Goal: Task Accomplishment & Management: Use online tool/utility

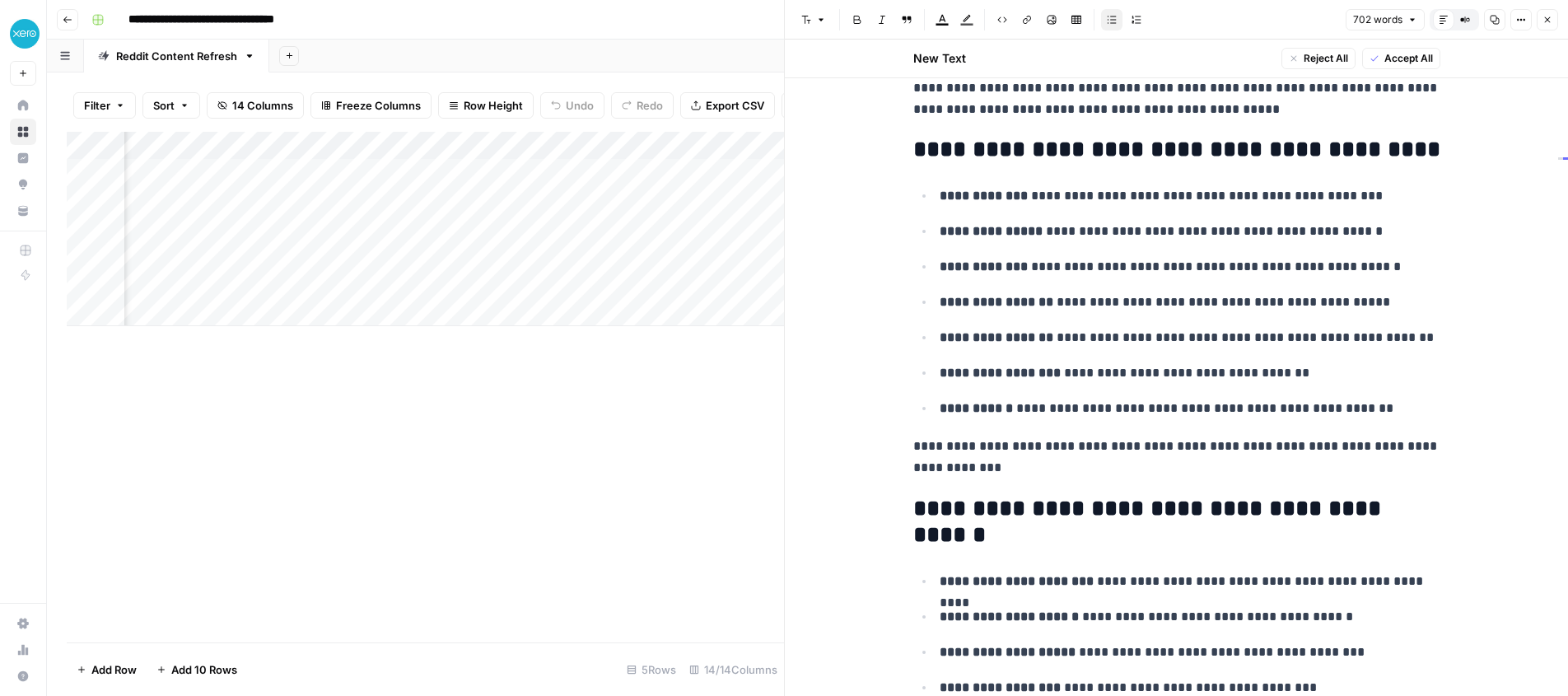
scroll to position [1047, 0]
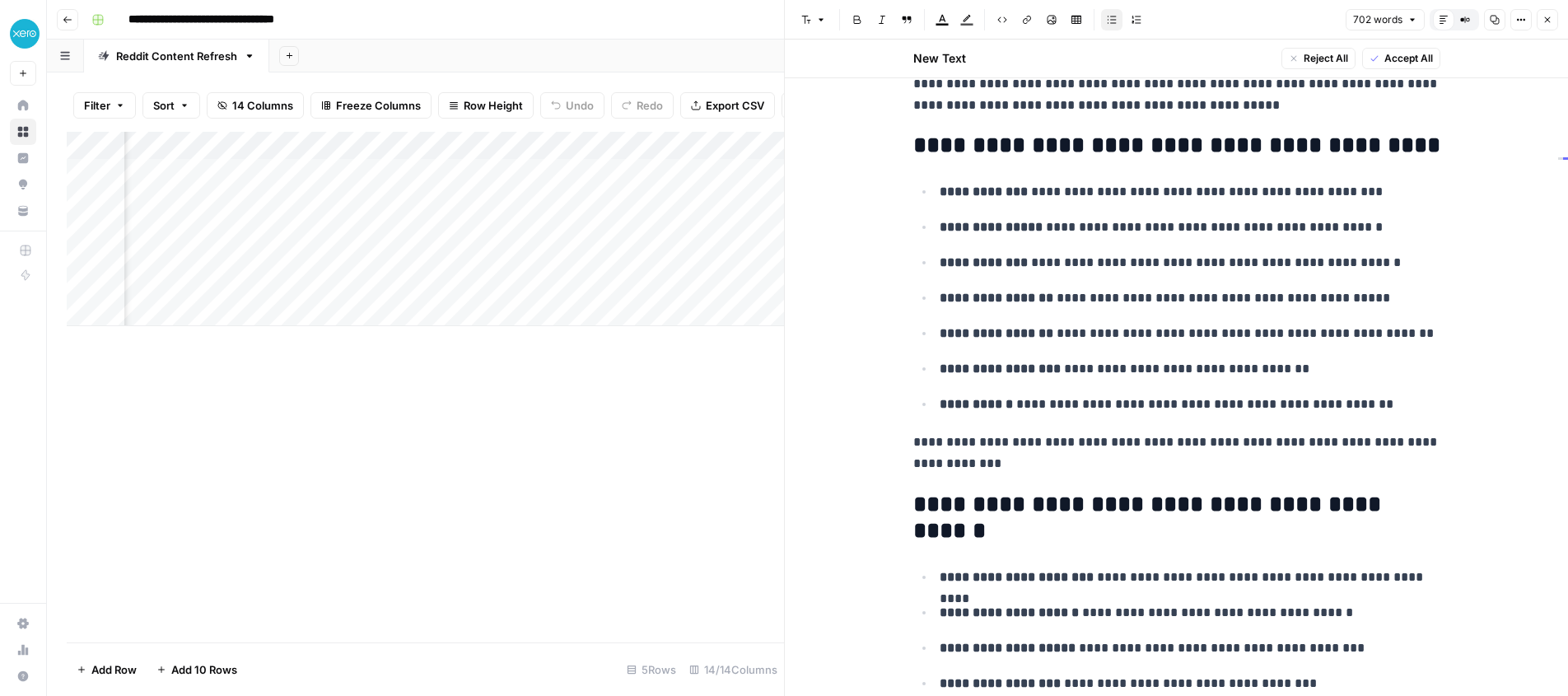
click at [1549, 20] on icon "button" at bounding box center [1548, 19] width 10 height 10
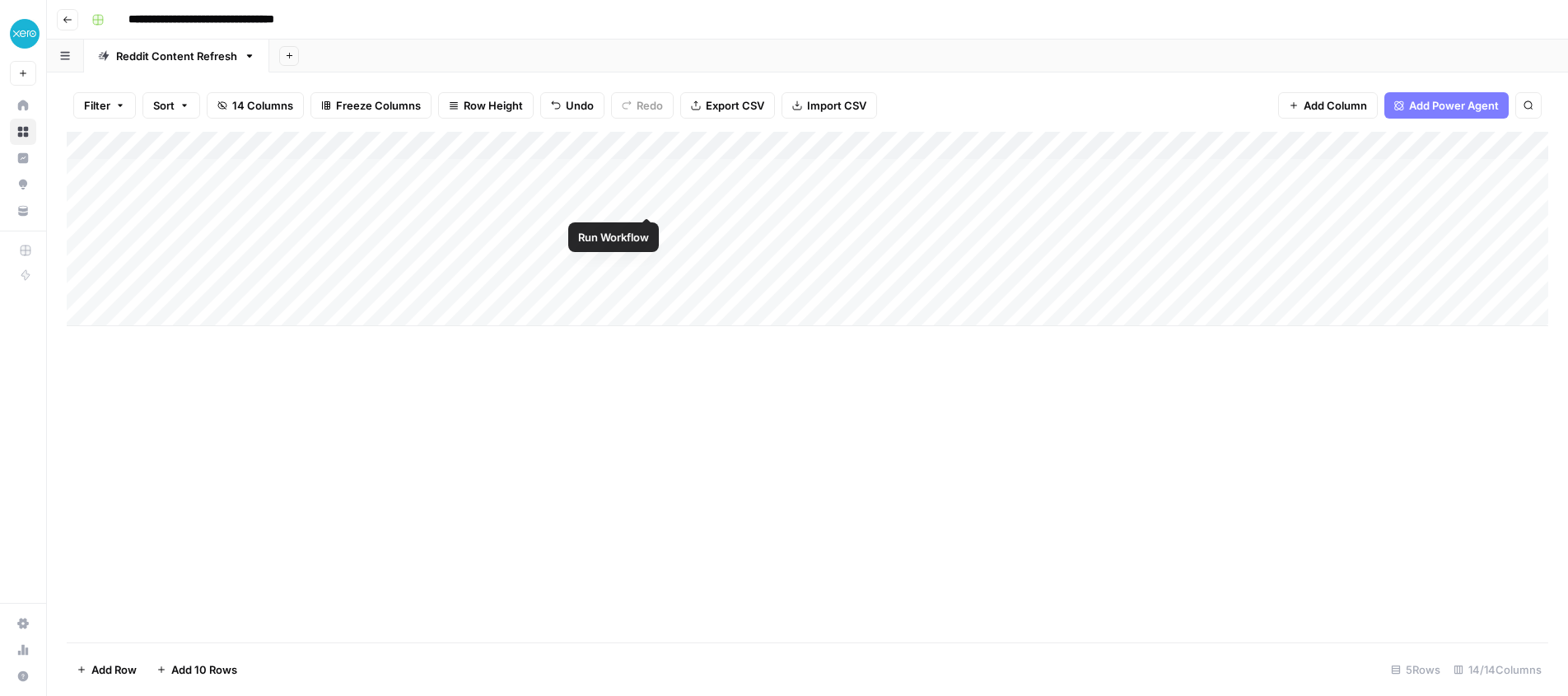
click at [650, 198] on div "Add Column" at bounding box center [807, 228] width 1482 height 194
click at [1214, 198] on div "Add Column" at bounding box center [807, 228] width 1482 height 194
click at [646, 226] on div "Add Column" at bounding box center [807, 228] width 1482 height 194
click at [643, 254] on div "Add Column" at bounding box center [807, 228] width 1482 height 194
click at [648, 285] on div "Add Column" at bounding box center [807, 228] width 1482 height 194
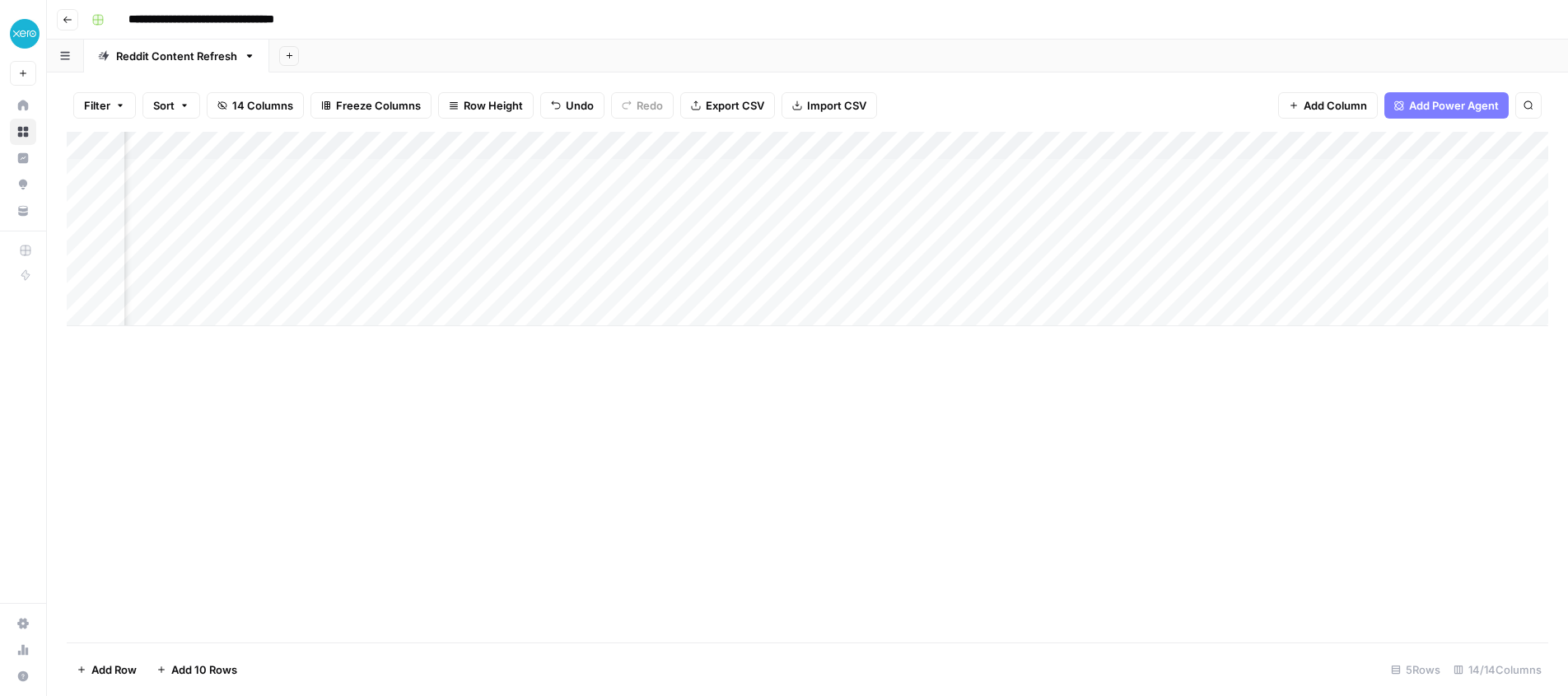
scroll to position [0, 461]
click at [745, 227] on div "Add Column" at bounding box center [807, 228] width 1482 height 194
click at [750, 225] on div "Add Column" at bounding box center [807, 228] width 1482 height 194
click at [749, 281] on div "Add Column" at bounding box center [807, 228] width 1482 height 194
click at [701, 255] on div "Add Column" at bounding box center [807, 228] width 1482 height 194
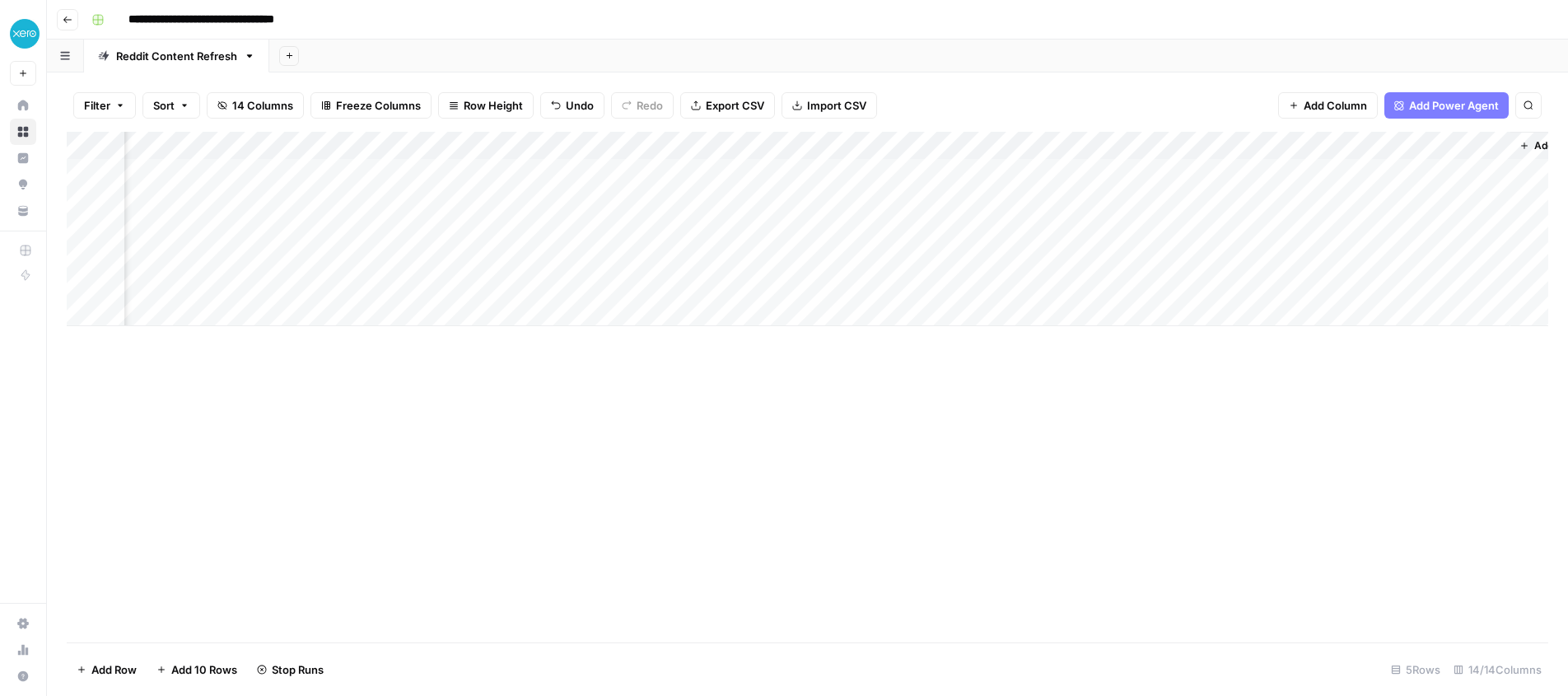
scroll to position [0, 974]
click at [1115, 196] on div "Add Column" at bounding box center [807, 228] width 1482 height 194
click at [1116, 224] on div "Add Column" at bounding box center [807, 228] width 1482 height 194
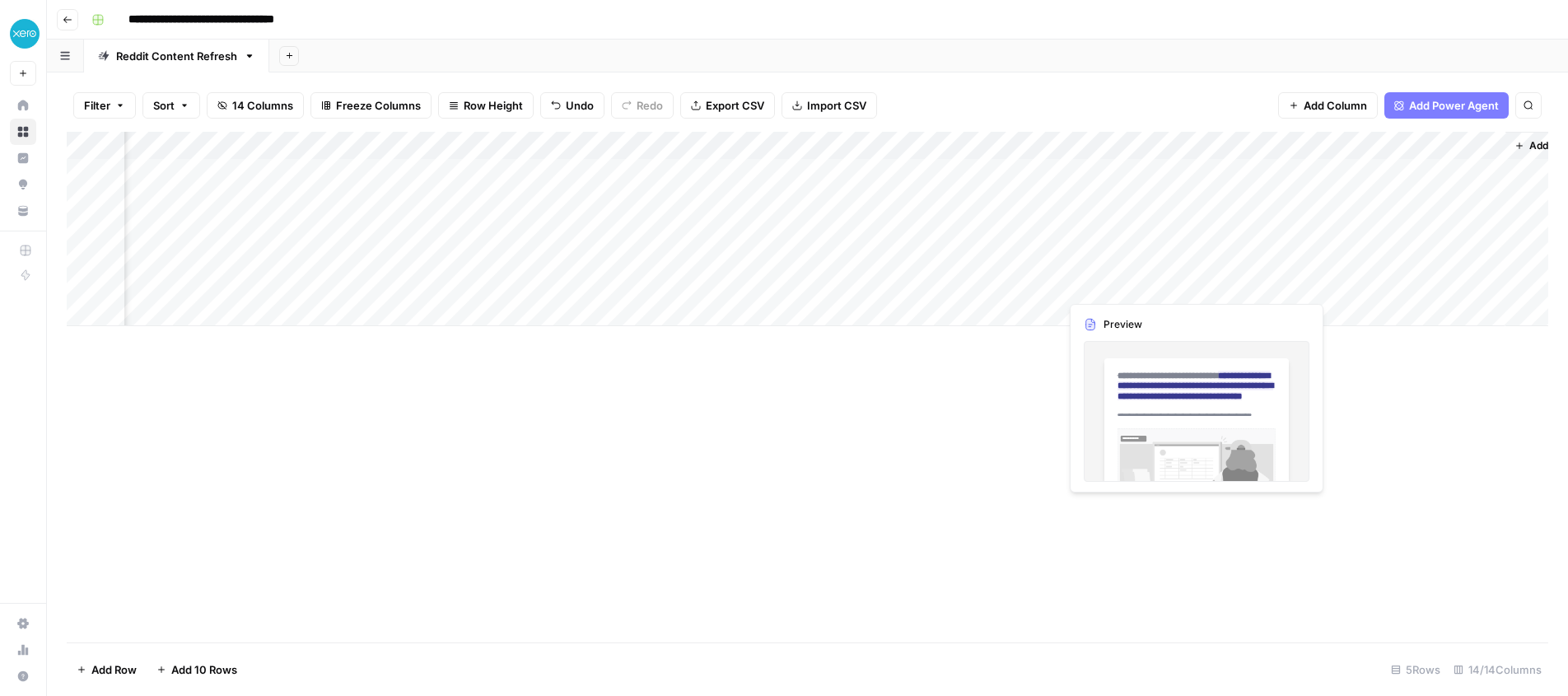
click at [1107, 279] on div "Add Column" at bounding box center [807, 228] width 1482 height 194
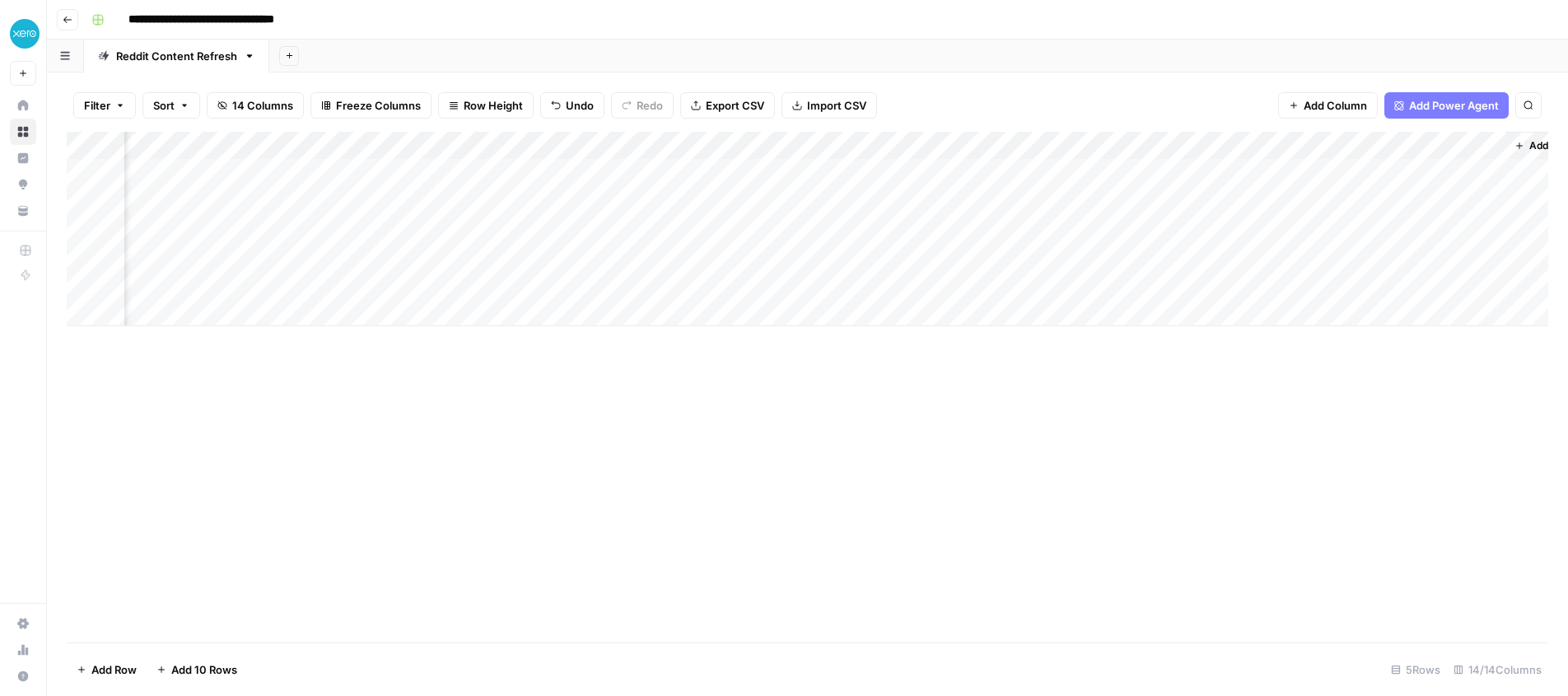
drag, startPoint x: 1248, startPoint y: 203, endPoint x: 1254, endPoint y: 288, distance: 85.2
click at [1254, 288] on div "Add Column" at bounding box center [807, 228] width 1482 height 194
drag, startPoint x: 1412, startPoint y: 198, endPoint x: 1414, endPoint y: 292, distance: 94.0
click at [1414, 292] on div "Add Column" at bounding box center [807, 228] width 1482 height 194
click at [1352, 383] on div "Add Column" at bounding box center [807, 387] width 1482 height 510
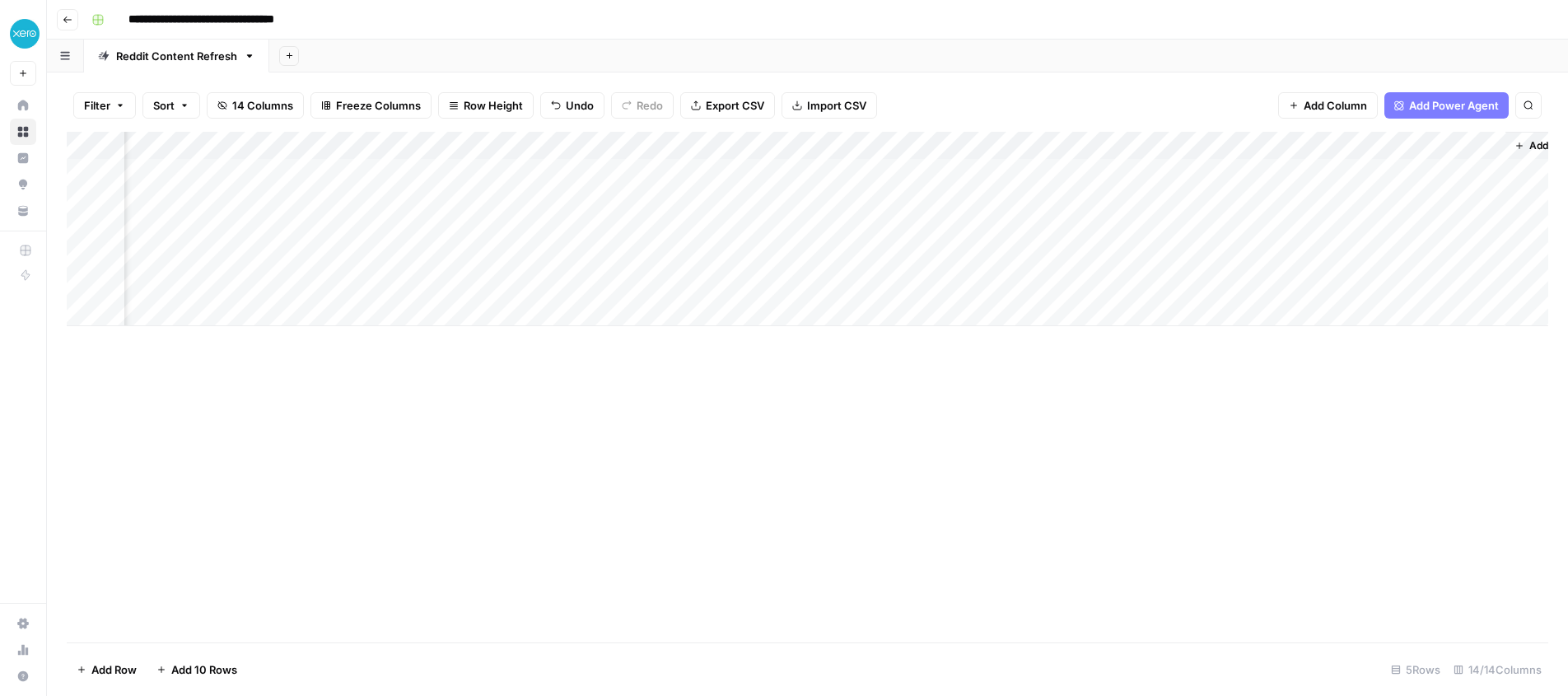
click at [1108, 203] on div "Add Column" at bounding box center [807, 228] width 1482 height 194
click at [1373, 197] on div "Add Column" at bounding box center [807, 228] width 1482 height 194
click at [1379, 283] on div "Add Column" at bounding box center [807, 228] width 1482 height 194
click at [1378, 228] on div "Add Column" at bounding box center [807, 228] width 1482 height 194
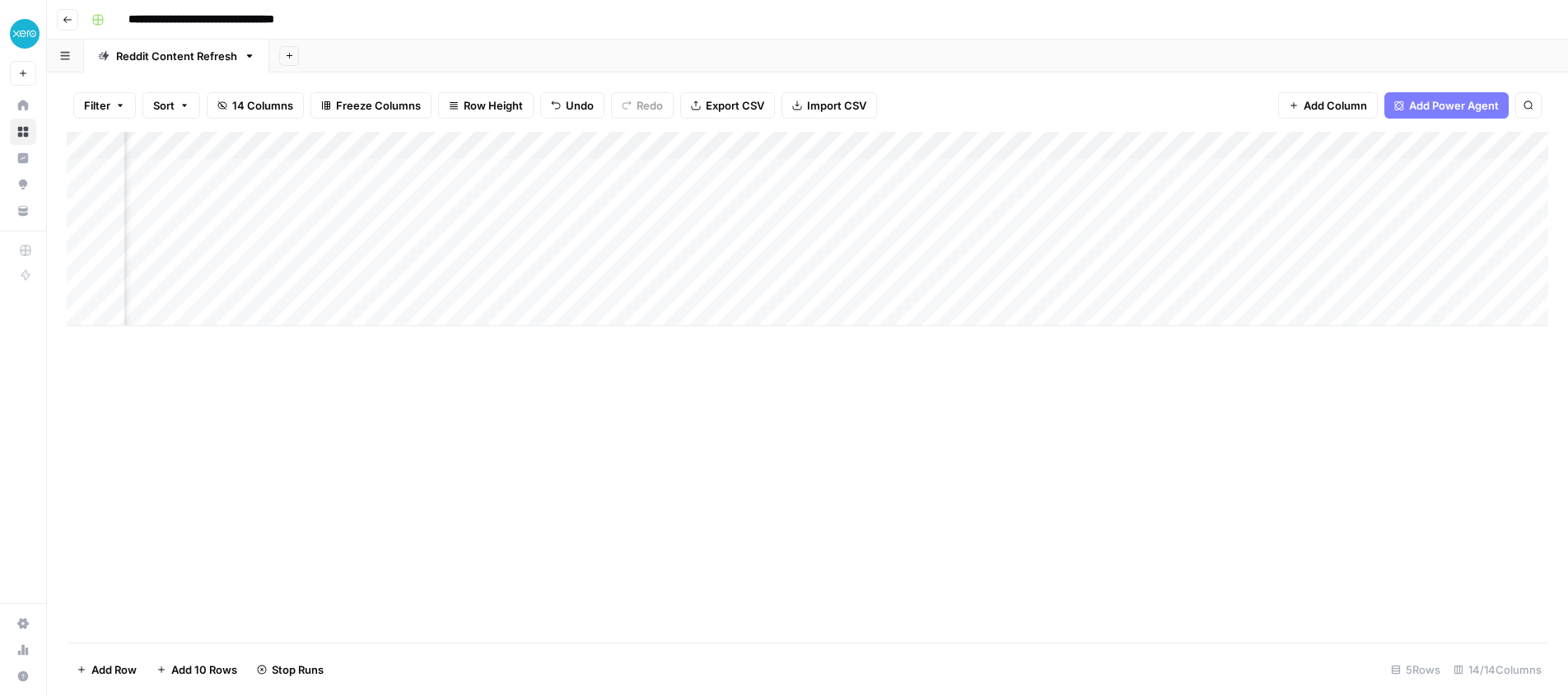
click at [1252, 254] on div "Add Column" at bounding box center [807, 228] width 1482 height 194
click at [1251, 198] on div "Add Column" at bounding box center [807, 228] width 1482 height 194
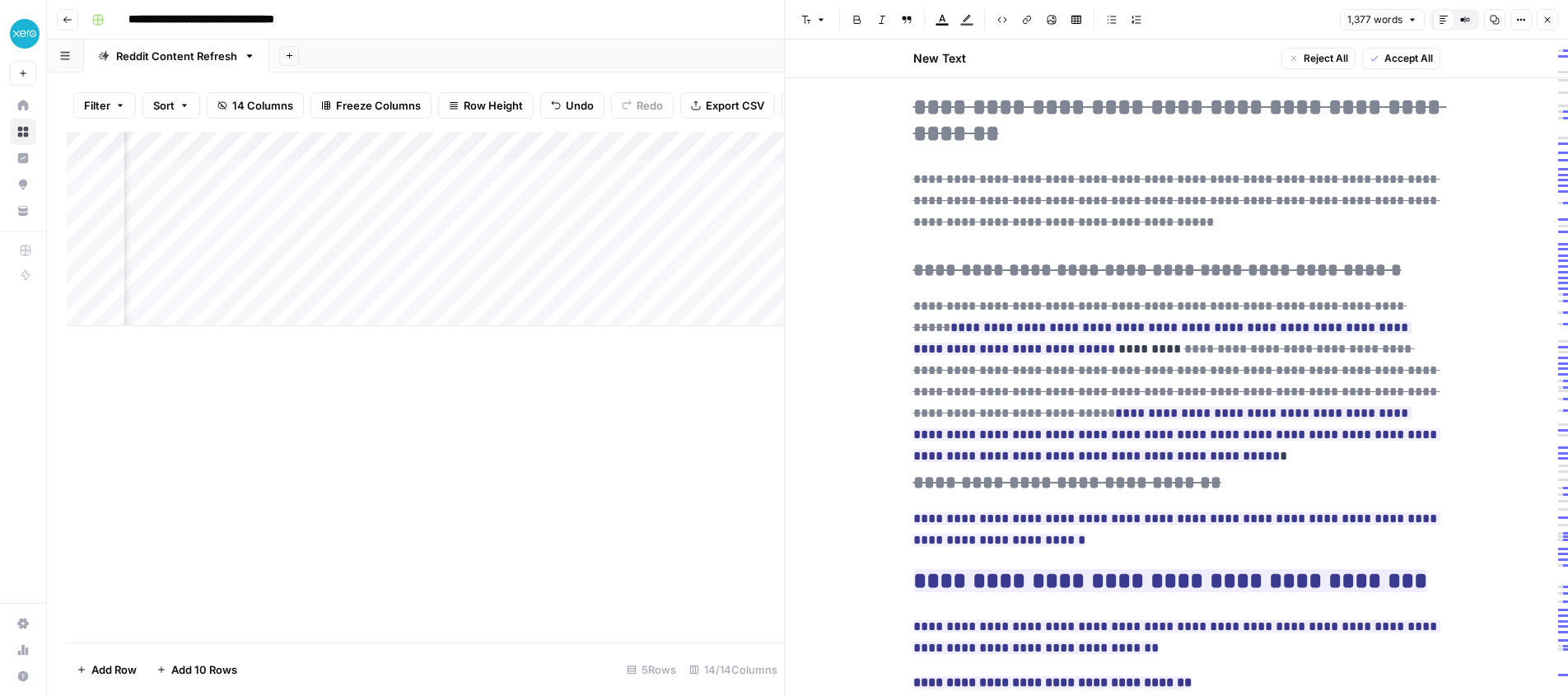
scroll to position [248, 0]
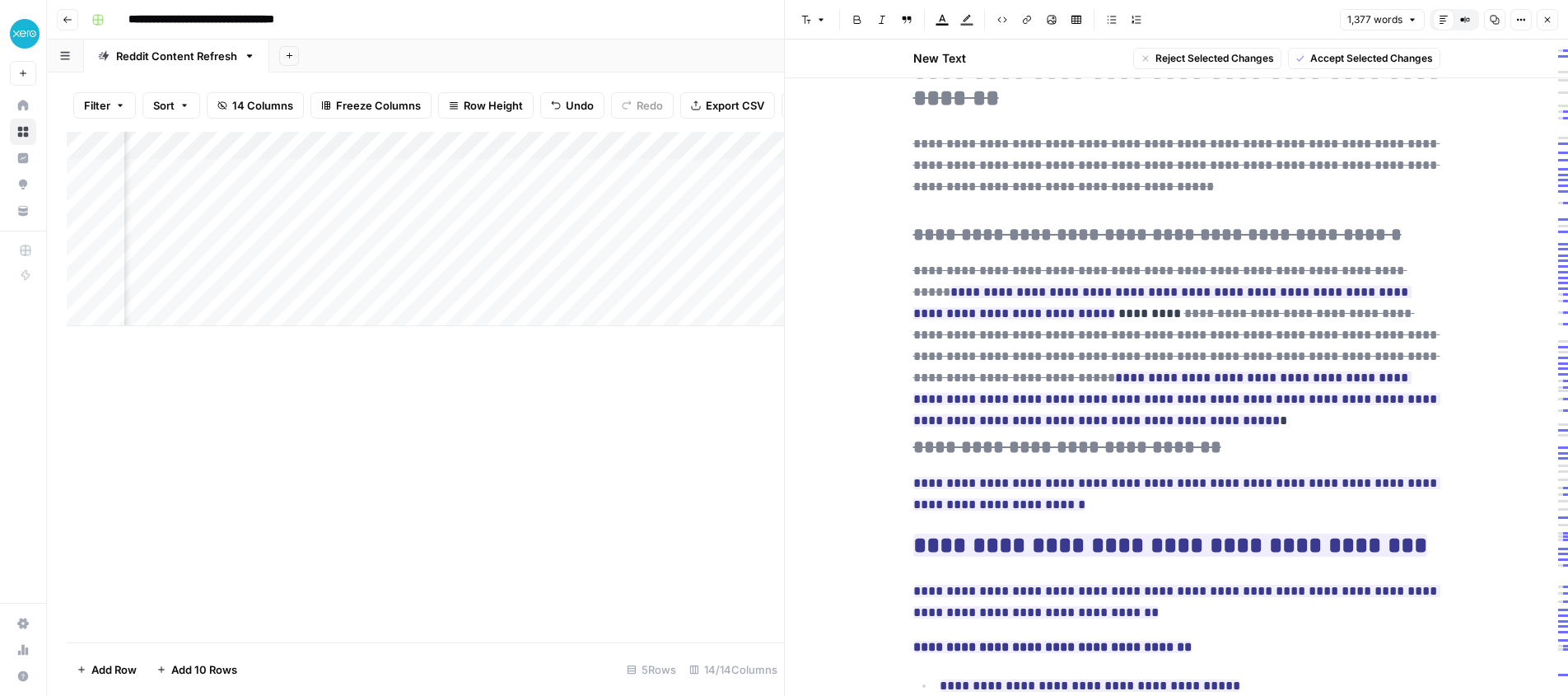
drag, startPoint x: 901, startPoint y: 264, endPoint x: 1034, endPoint y: 311, distance: 141.1
click at [1350, 59] on span "Accept Selected Changes" at bounding box center [1371, 58] width 123 height 14
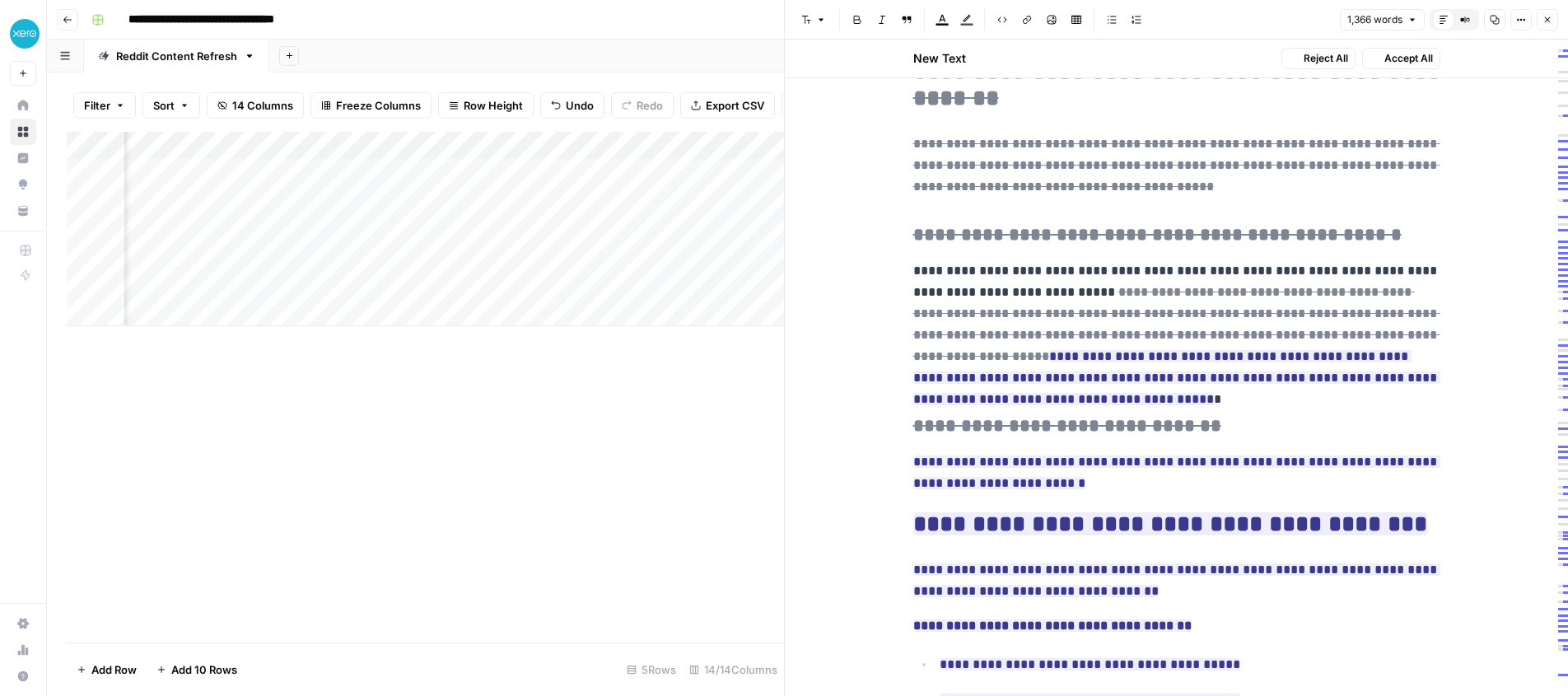
click at [923, 289] on p "**********" at bounding box center [1176, 324] width 527 height 128
drag, startPoint x: 923, startPoint y: 270, endPoint x: 1084, endPoint y: 294, distance: 162.8
click at [1141, 295] on del "**********" at bounding box center [1176, 324] width 527 height 76
drag, startPoint x: 1464, startPoint y: 384, endPoint x: 913, endPoint y: 274, distance: 561.9
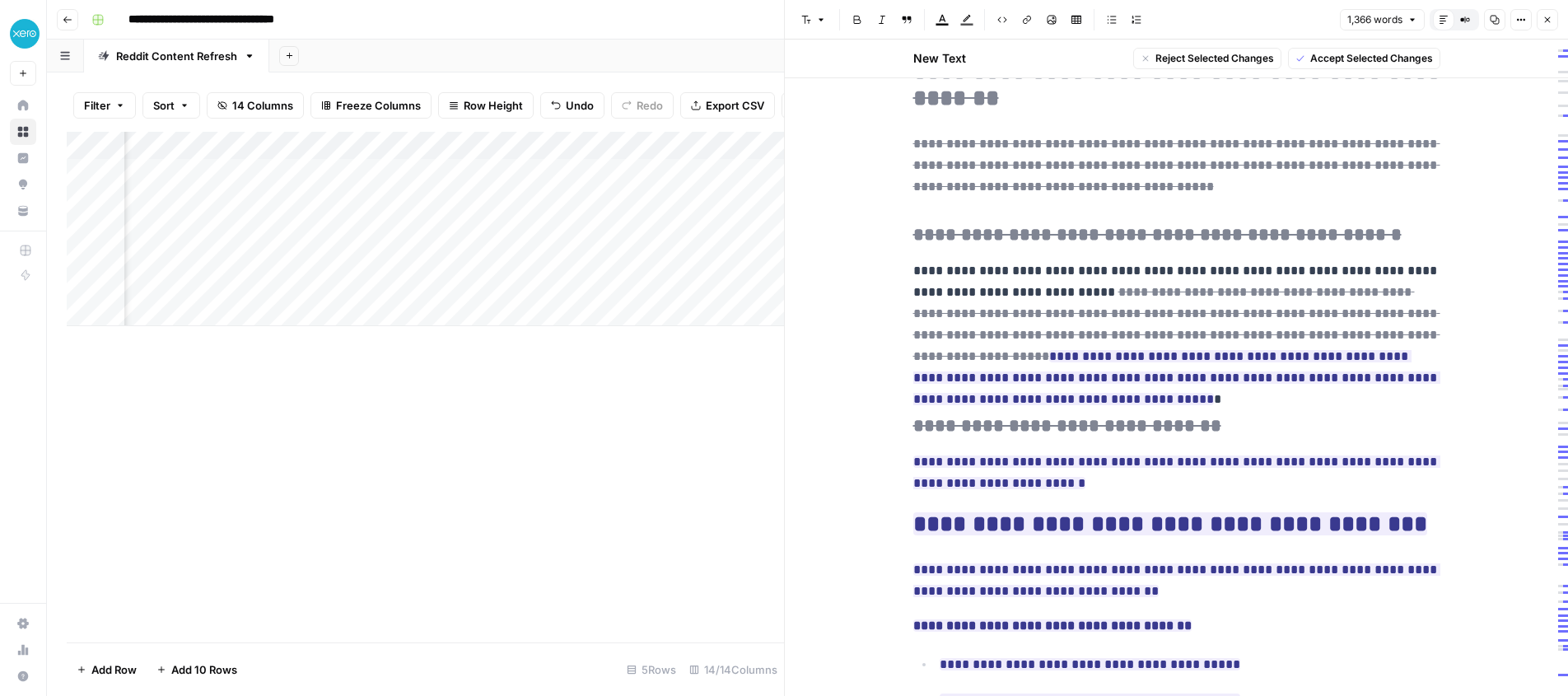
click at [1372, 64] on span "Accept Selected Changes" at bounding box center [1371, 58] width 123 height 14
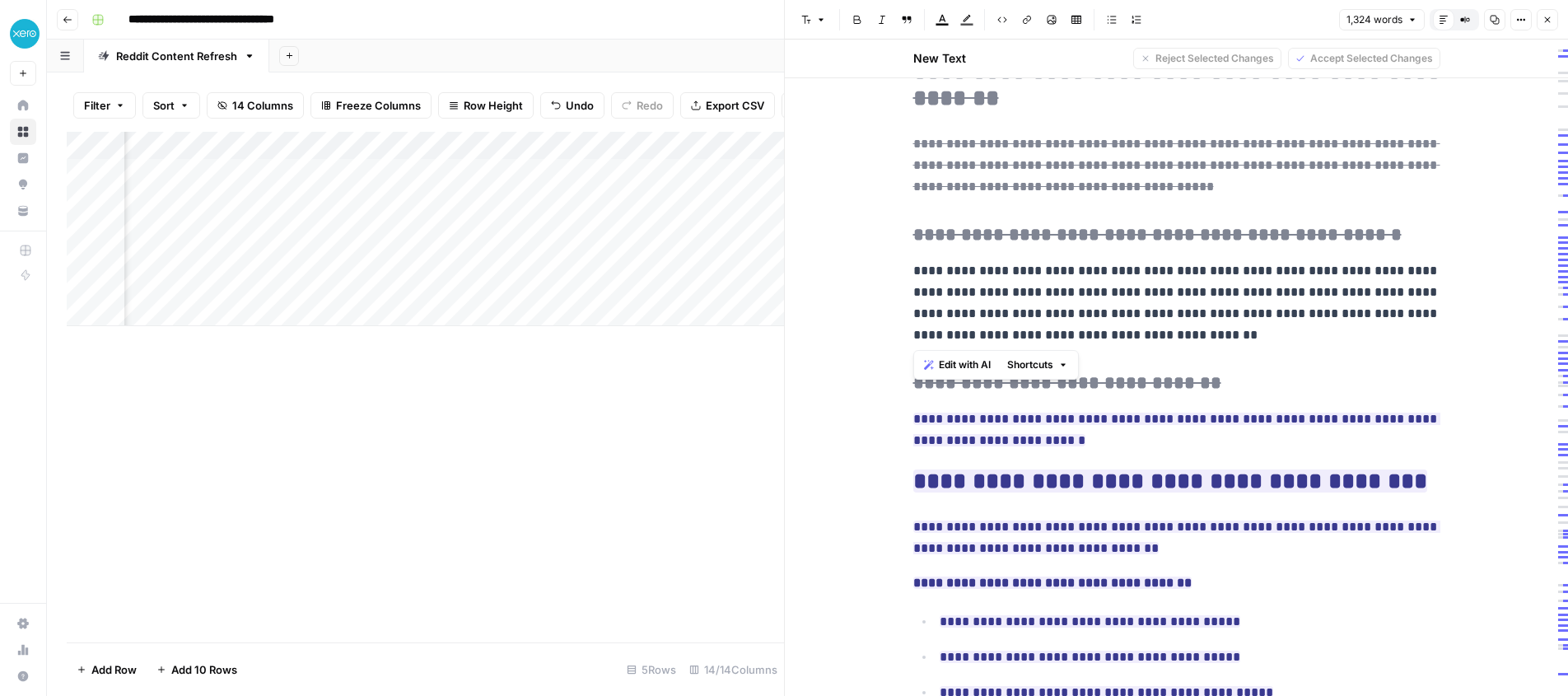
click at [969, 369] on span "Edit with AI" at bounding box center [964, 364] width 52 height 14
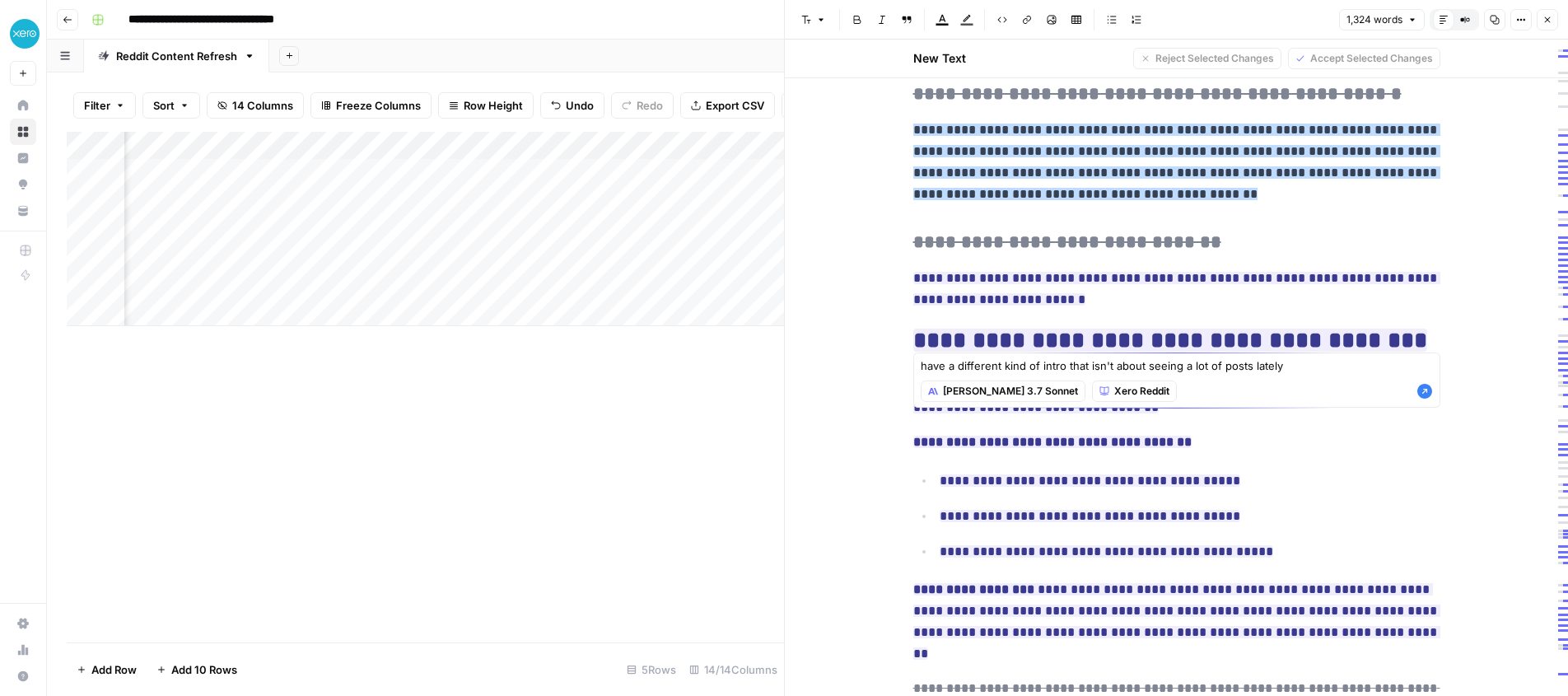
scroll to position [396, 0]
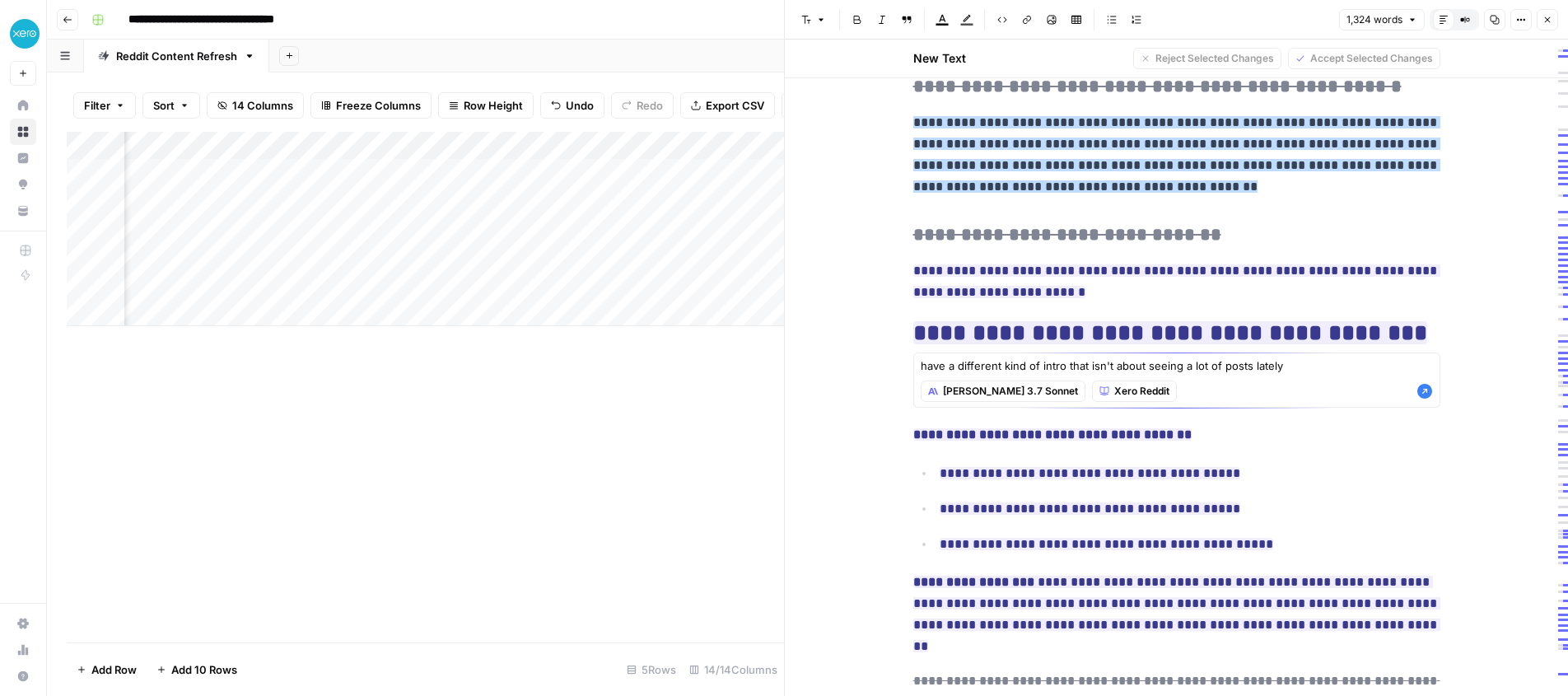
type textarea "have a different kind of intro that isn't about seeing a lot of posts lately"
click at [1419, 393] on icon "button" at bounding box center [1424, 391] width 16 height 16
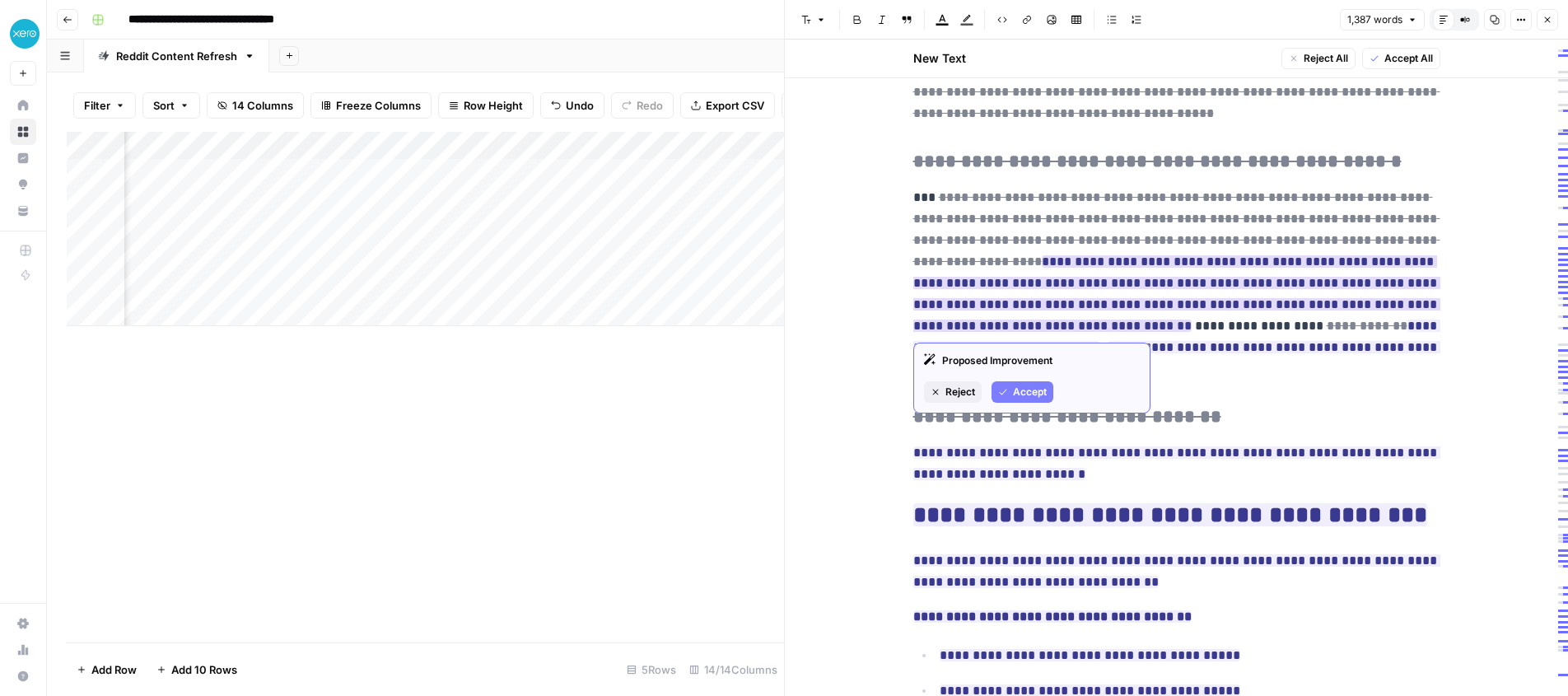
scroll to position [322, 0]
click at [1022, 388] on span "Accept" at bounding box center [1030, 391] width 34 height 14
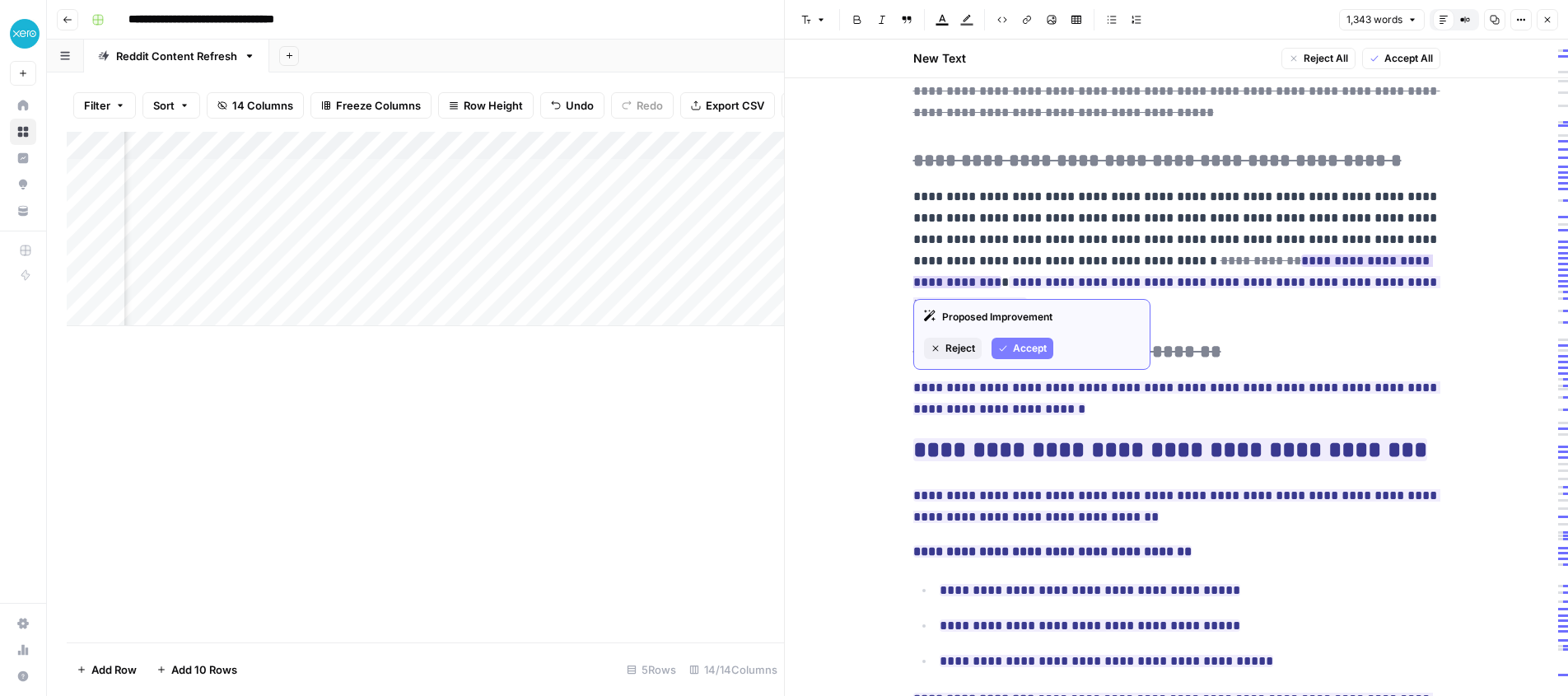
click at [1018, 343] on span "Accept" at bounding box center [1030, 348] width 34 height 14
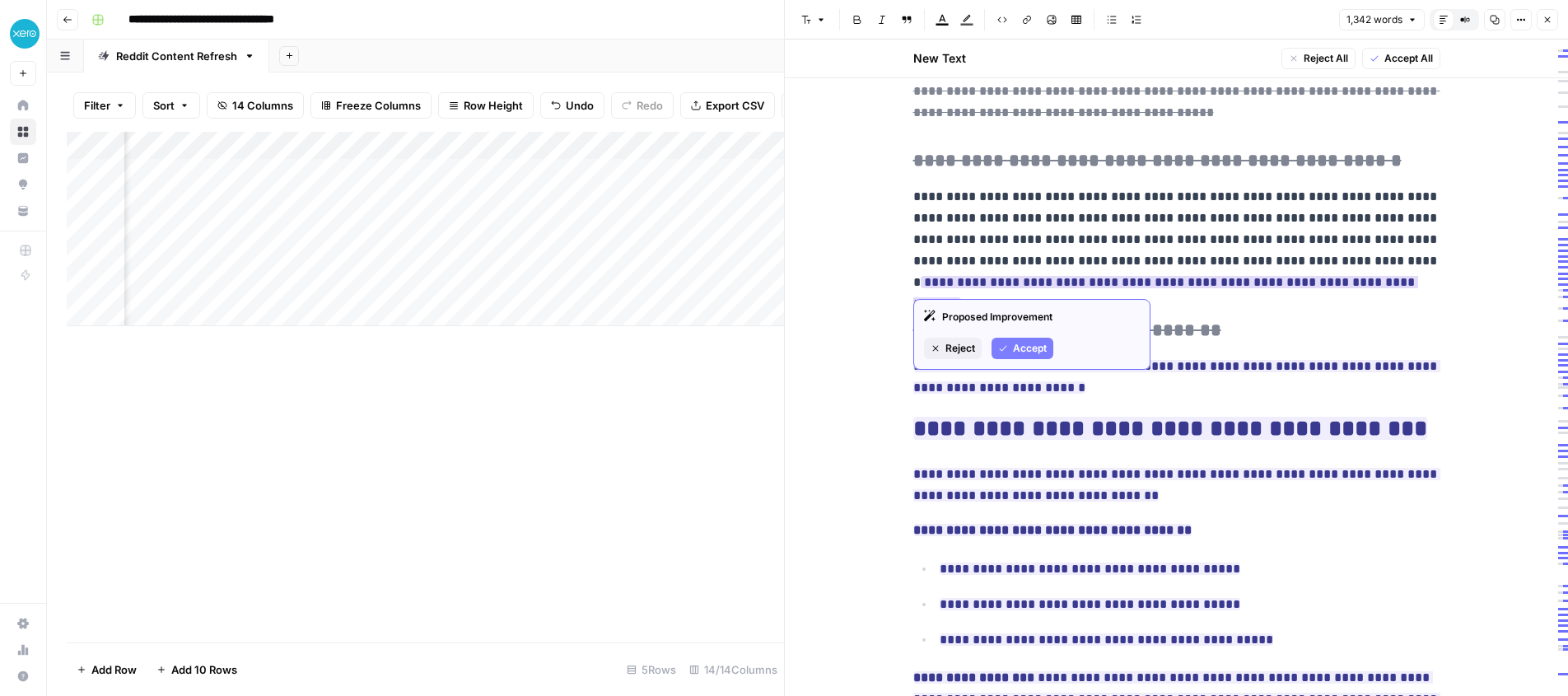
click at [1023, 332] on div "Proposed Improvement Reject Accept" at bounding box center [1032, 334] width 237 height 71
click at [1019, 346] on span "Accept" at bounding box center [1030, 348] width 34 height 14
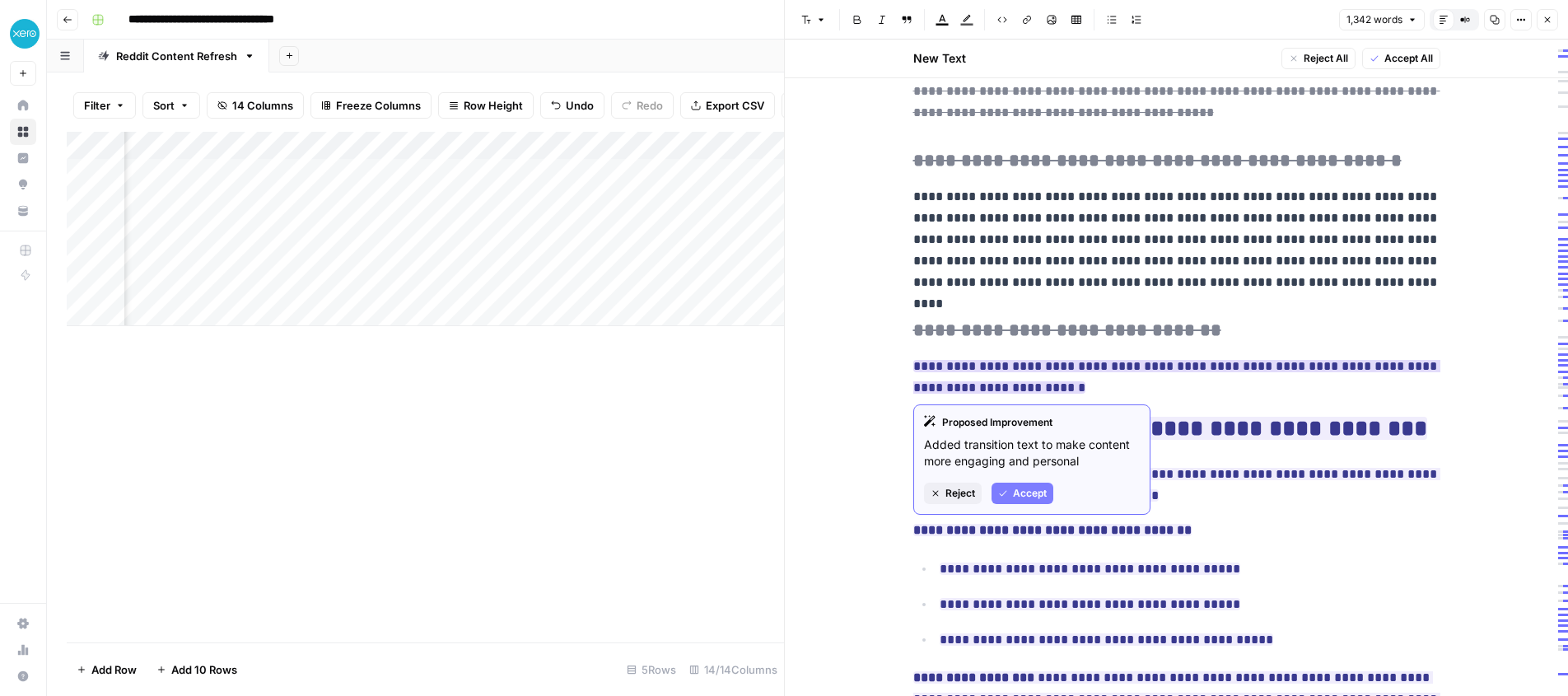
click at [948, 491] on span "Reject" at bounding box center [960, 493] width 30 height 14
